Goal: Information Seeking & Learning: Learn about a topic

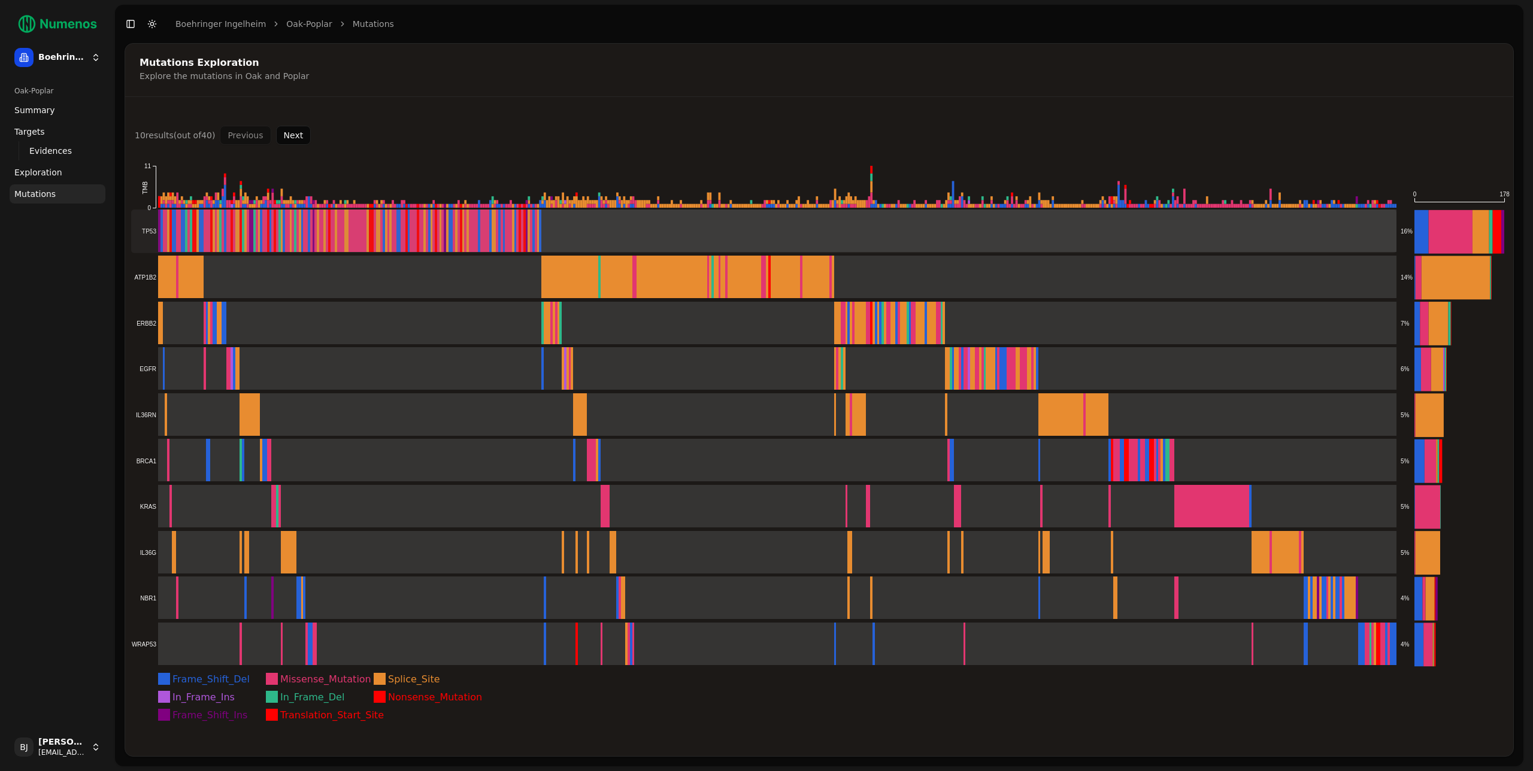
click at [292, 226] on rect at bounding box center [763, 232] width 1265 height 44
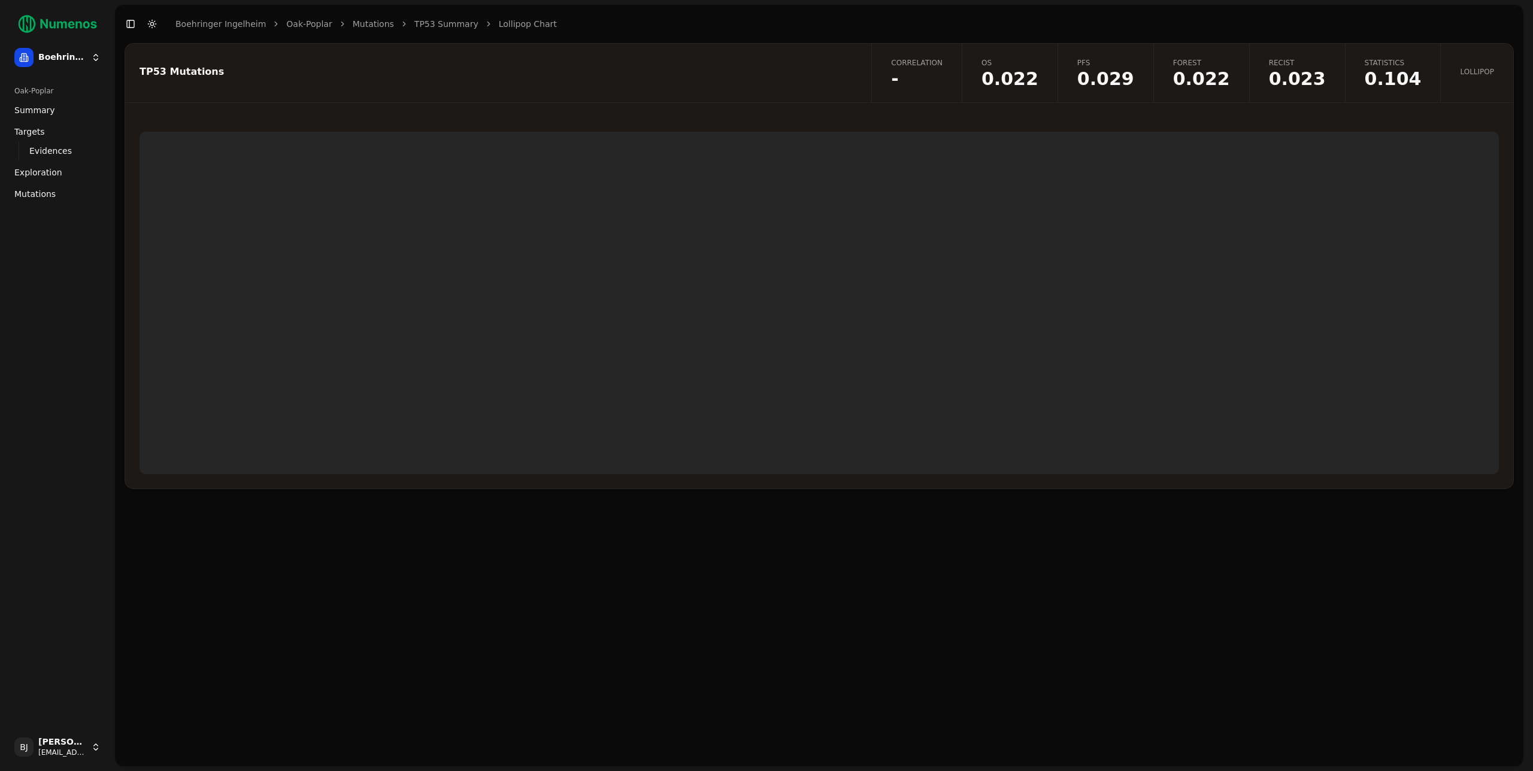
drag, startPoint x: 301, startPoint y: 93, endPoint x: 571, endPoint y: 38, distance: 275.0
click at [301, 93] on div "TP53 Mutations" at bounding box center [496, 73] width 742 height 59
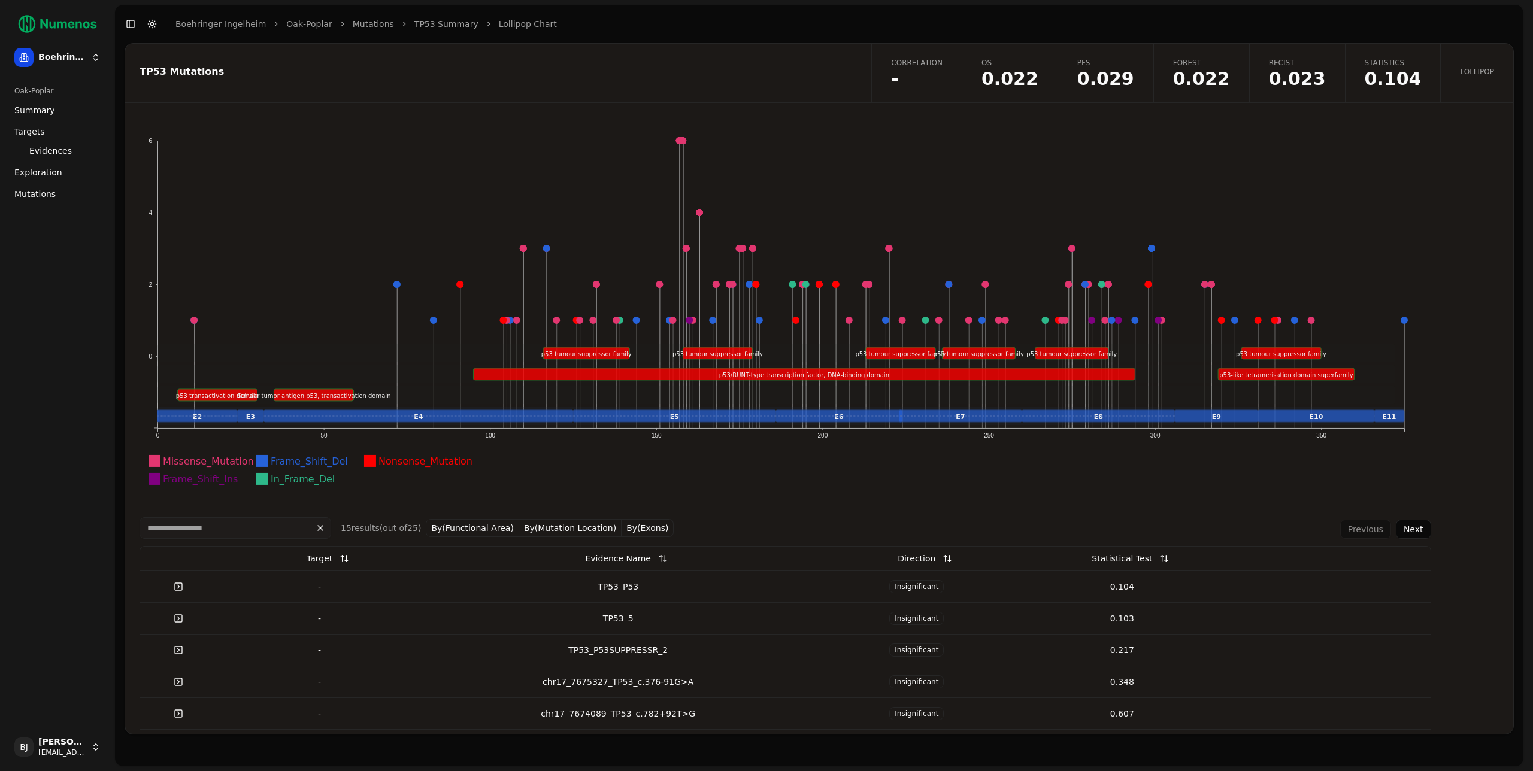
click at [525, 161] on icon "Missense_Mutation Frame_Shift_Del Nonsense_Mutation Frame_Shift_Ins In_Frame_De…" at bounding box center [781, 317] width 1283 height 371
